Goal: Navigation & Orientation: Find specific page/section

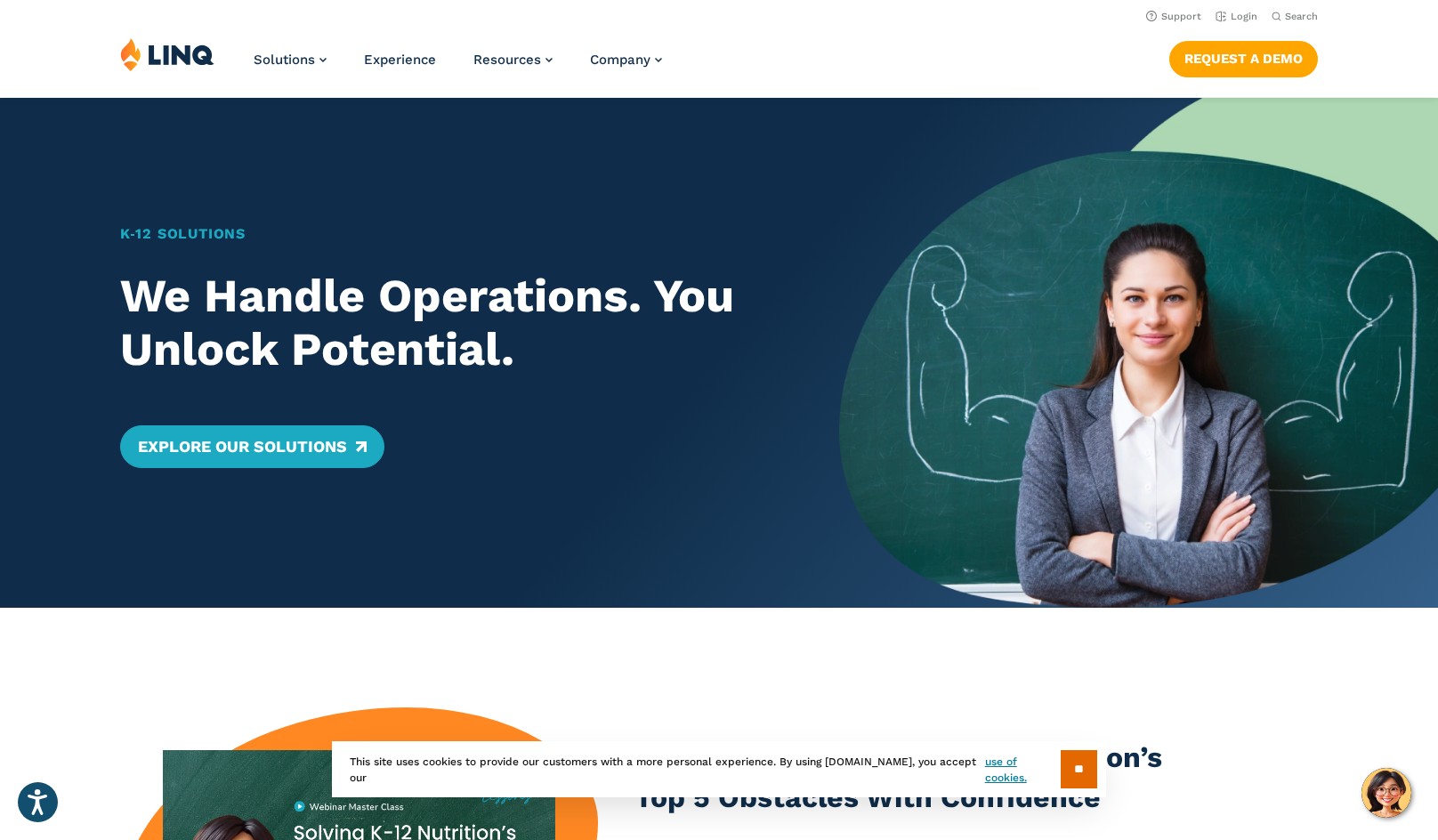
click at [1066, 767] on input "**" at bounding box center [1078, 768] width 36 height 38
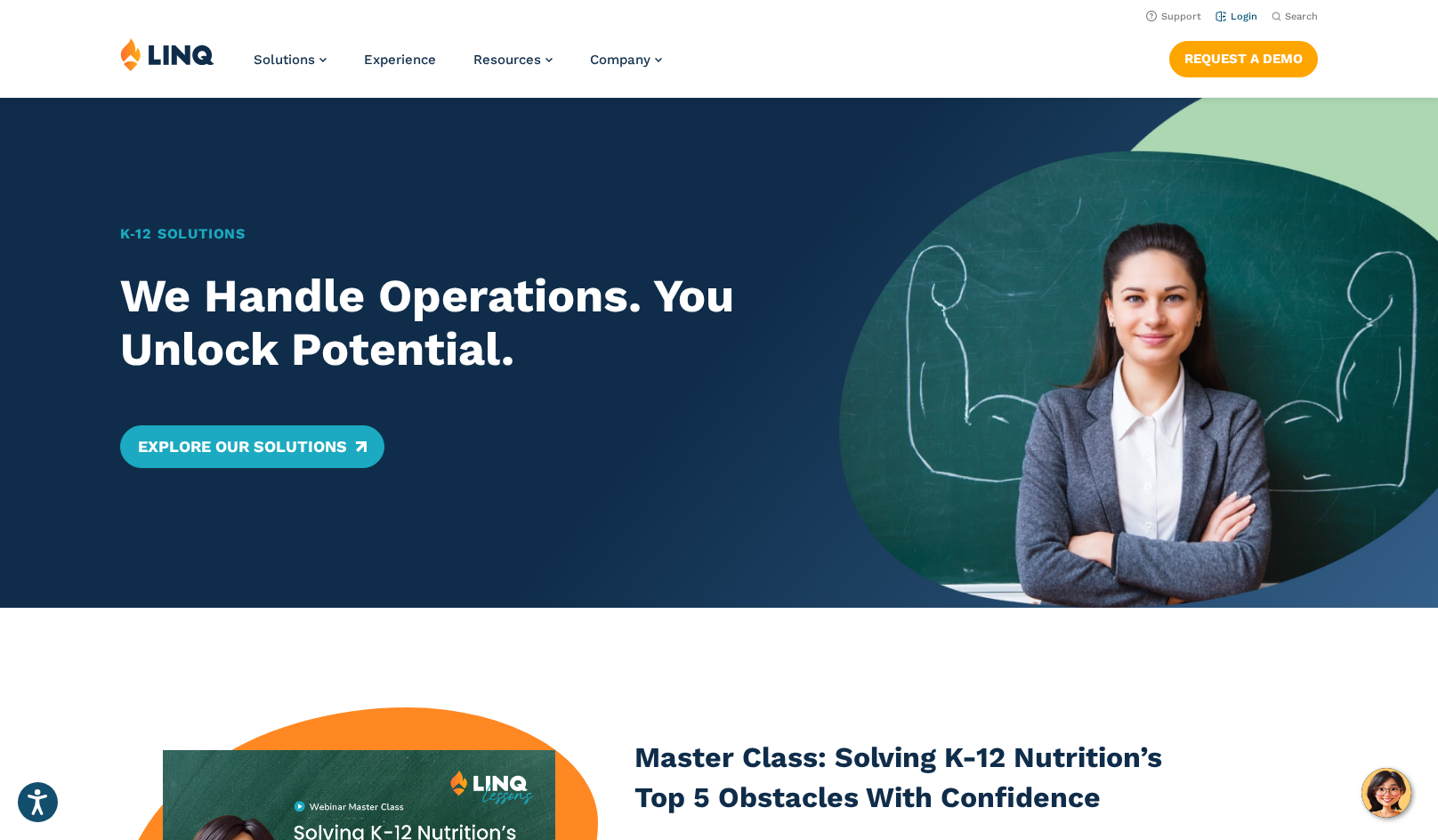
click at [1250, 15] on link "Login" at bounding box center [1236, 17] width 42 height 12
